Goal: Navigation & Orientation: Go to known website

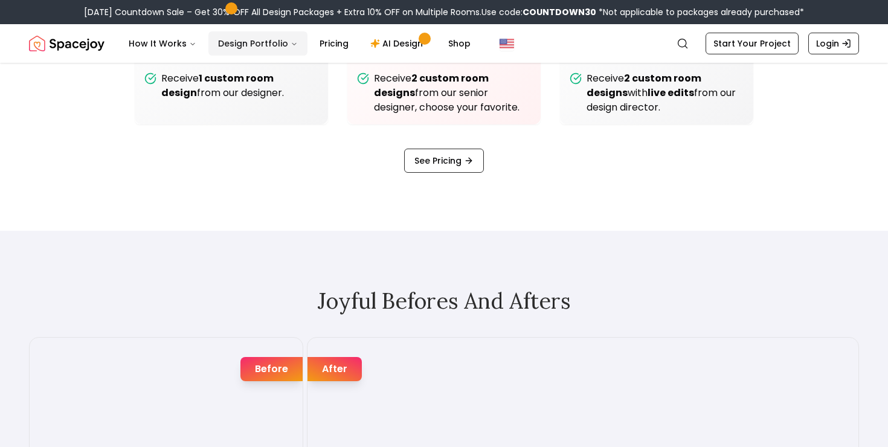
scroll to position [1691, 0]
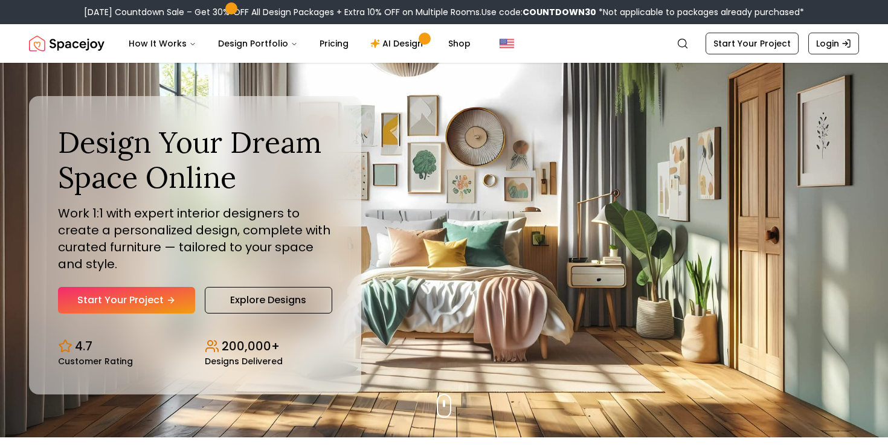
scroll to position [11, 0]
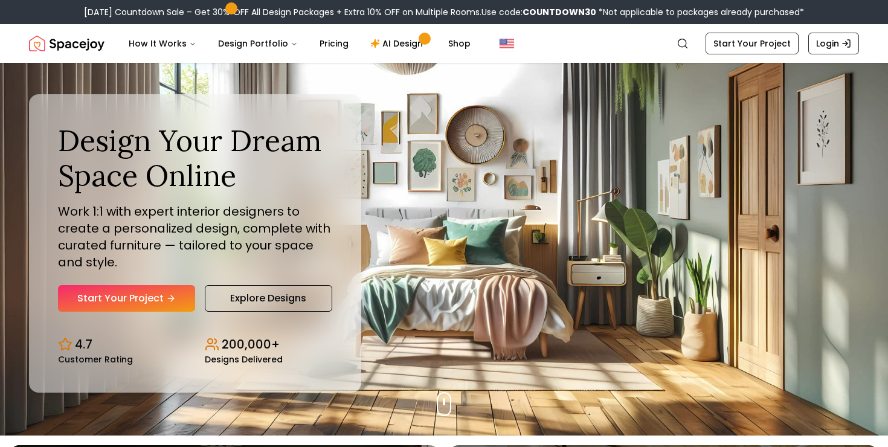
click at [92, 39] on img "Spacejoy" at bounding box center [67, 43] width 76 height 24
click at [89, 46] on img "Spacejoy" at bounding box center [67, 43] width 76 height 24
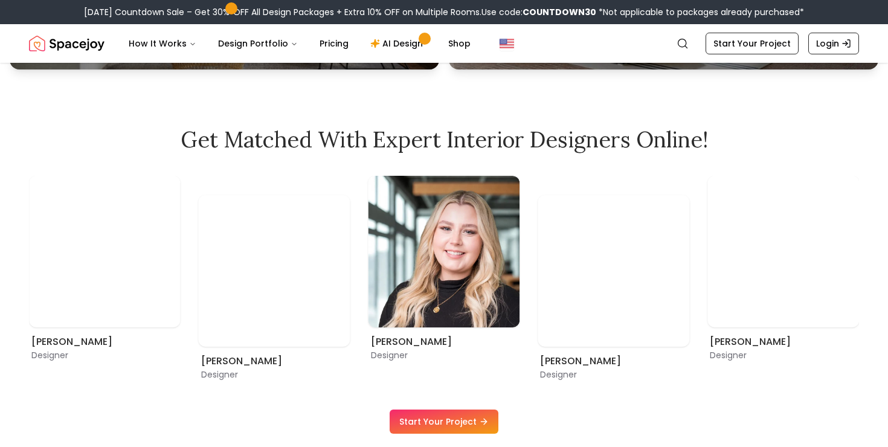
scroll to position [677, 0]
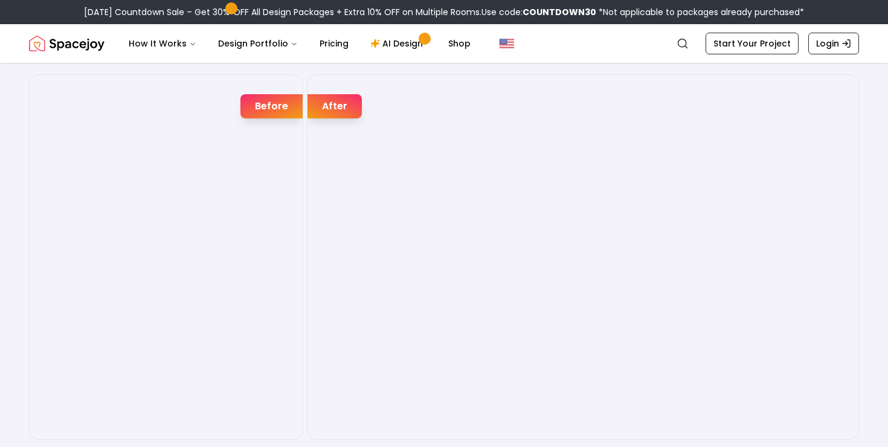
scroll to position [1938, 0]
